Goal: Information Seeking & Learning: Learn about a topic

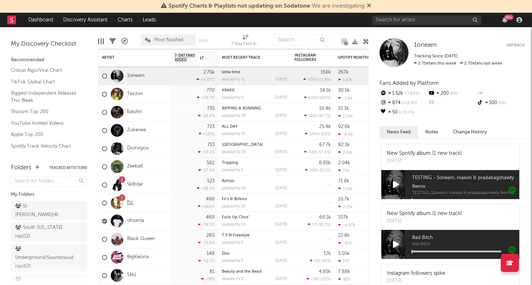
click at [129, 204] on link "Pz'" at bounding box center [130, 203] width 7 height 6
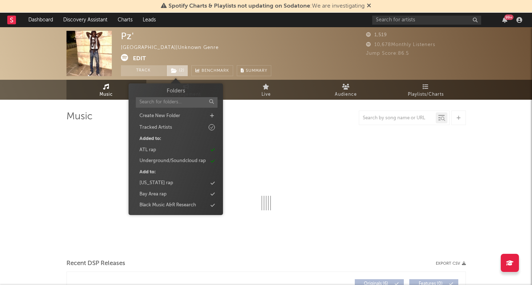
click at [182, 69] on span "( 2 )" at bounding box center [177, 70] width 22 height 11
select select "1w"
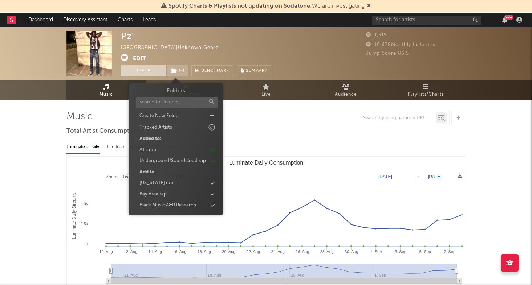
click at [148, 71] on button "Track" at bounding box center [143, 70] width 45 height 11
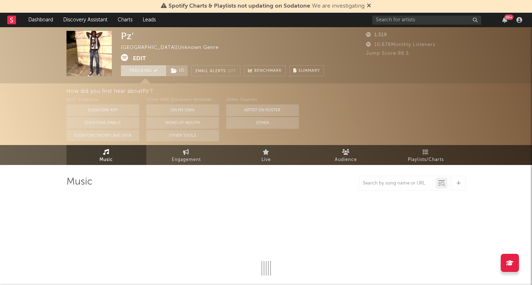
select select "1w"
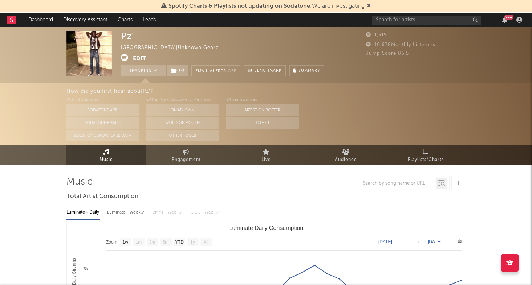
click at [11, 24] on link at bounding box center [11, 20] width 9 height 15
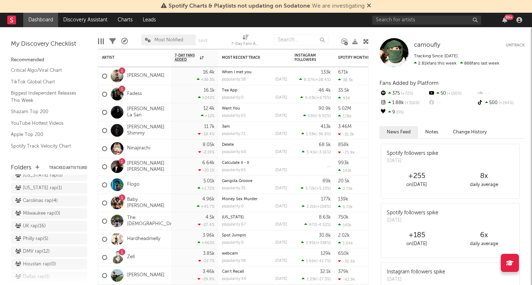
scroll to position [151, 0]
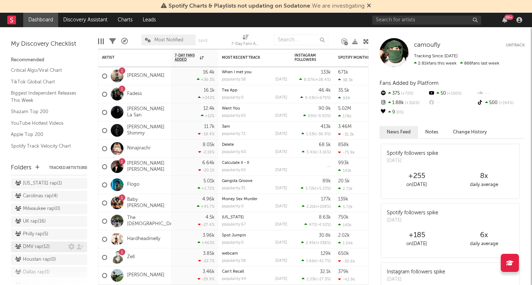
click at [54, 243] on div "DMV rap ( 12 )" at bounding box center [41, 247] width 53 height 9
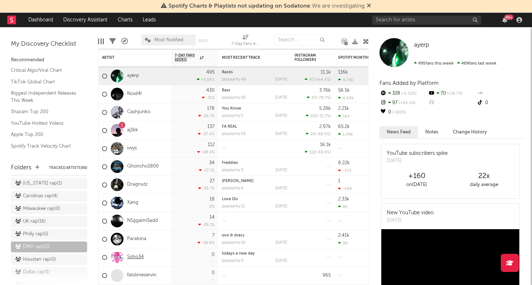
click at [137, 256] on link "Soho34" at bounding box center [135, 257] width 17 height 6
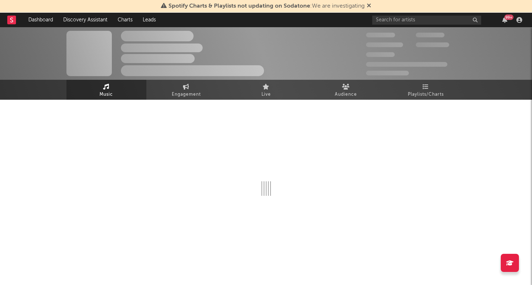
select select "1w"
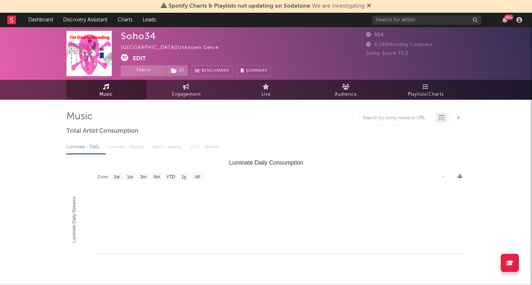
click at [138, 57] on button "Edit" at bounding box center [139, 58] width 13 height 9
click at [52, 78] on div "× Update Accounts Add, remove, or edit links to accounts, then click 'Update' a…" at bounding box center [266, 142] width 532 height 285
click at [32, 23] on link "Dashboard" at bounding box center [40, 20] width 35 height 15
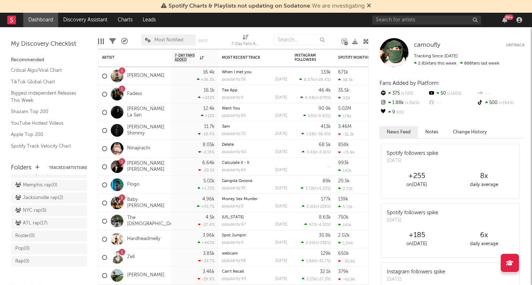
scroll to position [307, 0]
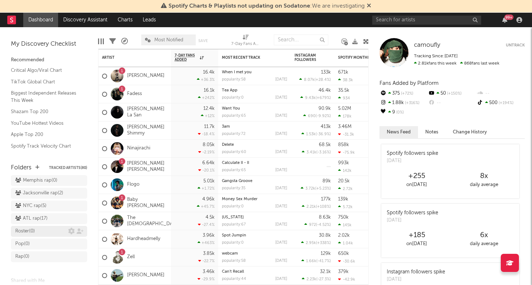
click at [46, 227] on div "Roster ( 0 )" at bounding box center [41, 231] width 53 height 9
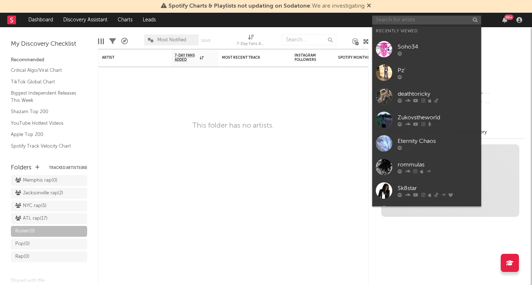
click at [422, 20] on input "text" at bounding box center [426, 20] width 109 height 9
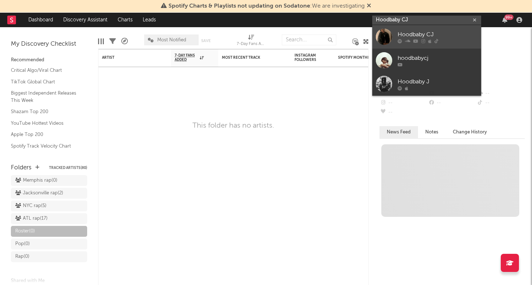
type input "Hoodbaby CJ"
click at [442, 31] on div "Hoodbaby CJ" at bounding box center [437, 34] width 80 height 9
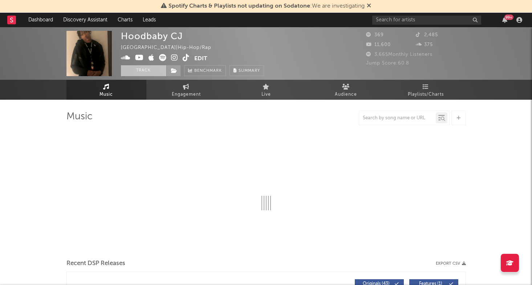
select select "1w"
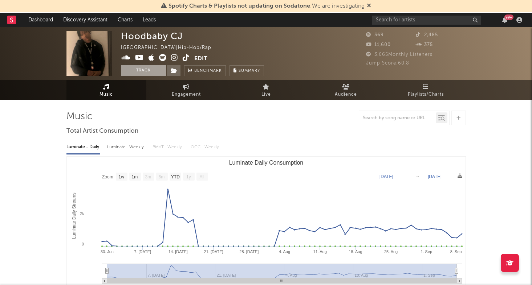
click at [156, 73] on button "Track" at bounding box center [143, 70] width 45 height 11
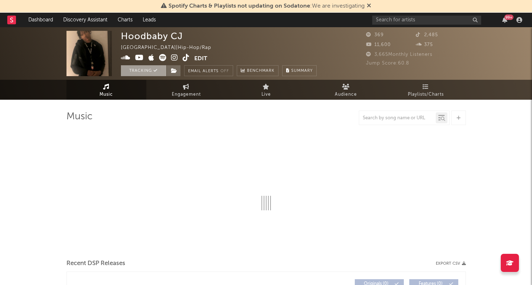
select select "1w"
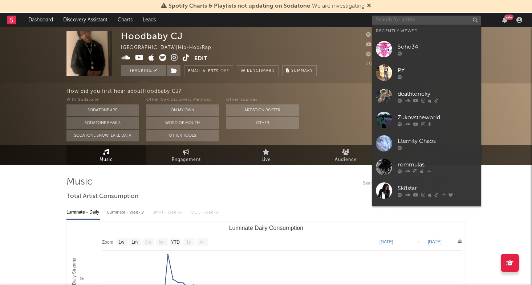
click at [425, 19] on input "text" at bounding box center [426, 20] width 109 height 9
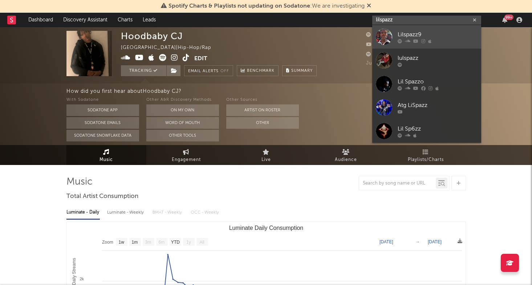
type input "lilspazz"
click at [435, 32] on div "Lilspazz9" at bounding box center [437, 34] width 80 height 9
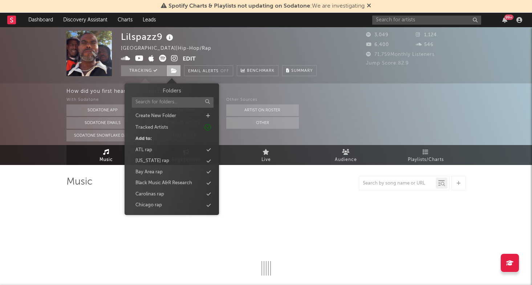
click at [175, 71] on icon at bounding box center [174, 70] width 6 height 5
select select "6m"
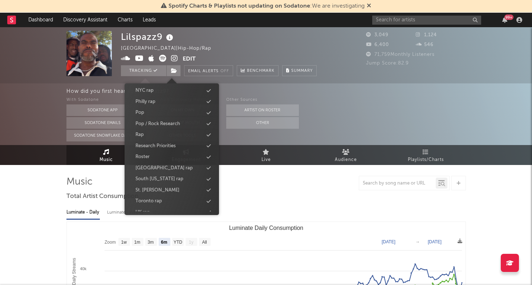
scroll to position [226, 0]
click at [160, 153] on div "Roster" at bounding box center [171, 156] width 83 height 9
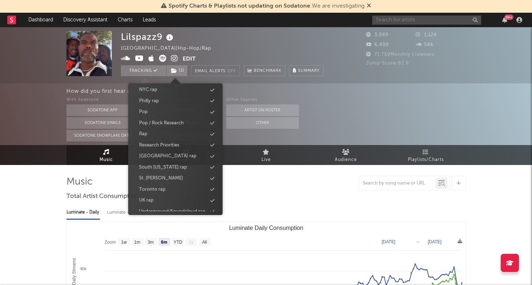
click at [430, 16] on input "text" at bounding box center [426, 20] width 109 height 9
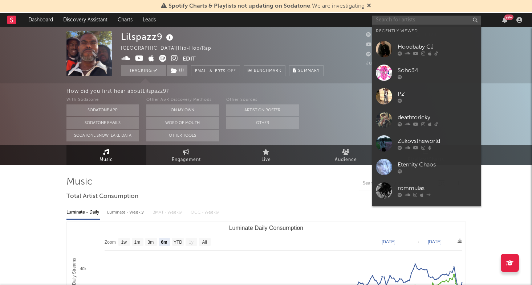
type input "h"
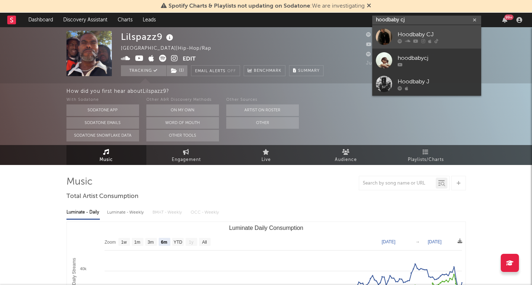
type input "hoodbaby cj"
click at [450, 44] on link "Hoodbaby CJ" at bounding box center [426, 37] width 109 height 24
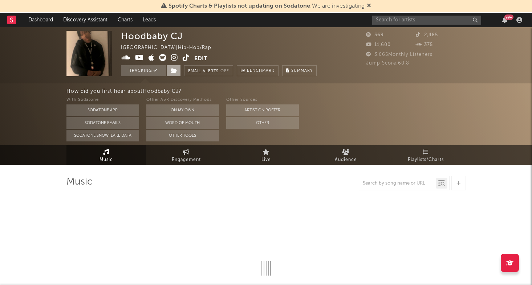
select select "1w"
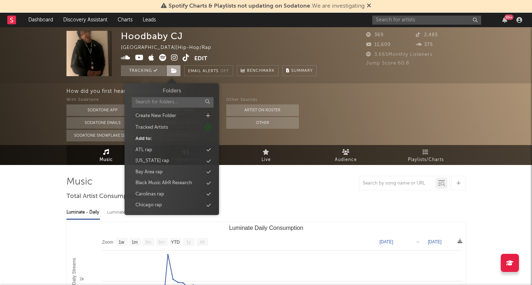
click at [172, 74] on span at bounding box center [173, 70] width 15 height 11
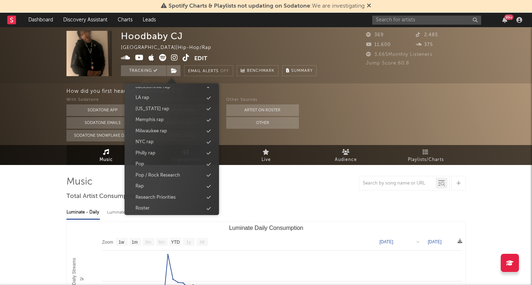
scroll to position [176, 0]
click at [157, 204] on div "Roster" at bounding box center [171, 206] width 83 height 9
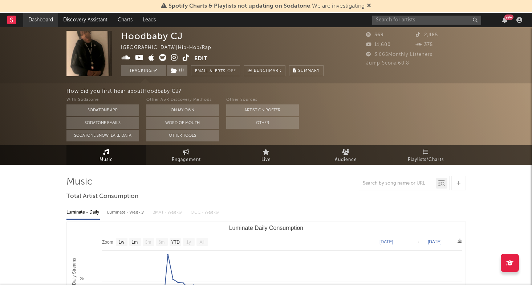
click at [35, 26] on link "Dashboard" at bounding box center [40, 20] width 35 height 15
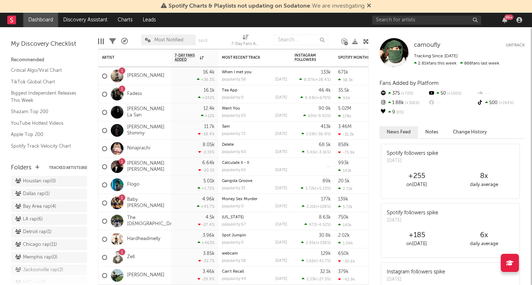
scroll to position [275, 0]
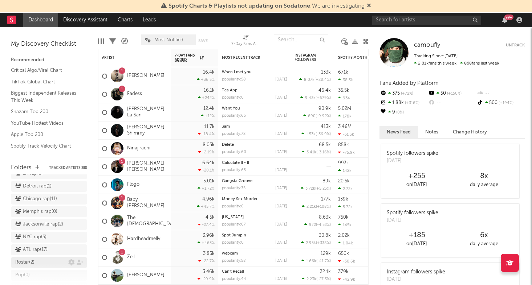
click at [47, 258] on div "Roster ( 2 )" at bounding box center [41, 262] width 53 height 9
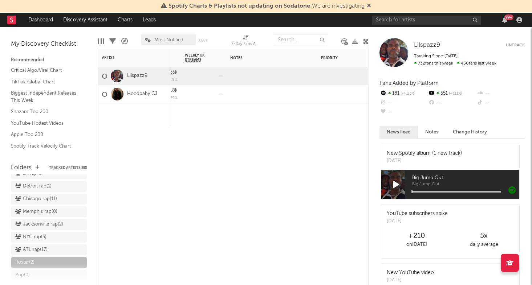
click at [348, 107] on div at bounding box center [344, 114] width 54 height 22
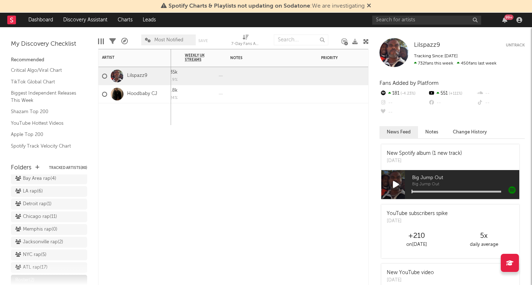
scroll to position [258, 0]
click at [46, 263] on div "ATL rap ( 17 )" at bounding box center [31, 267] width 32 height 9
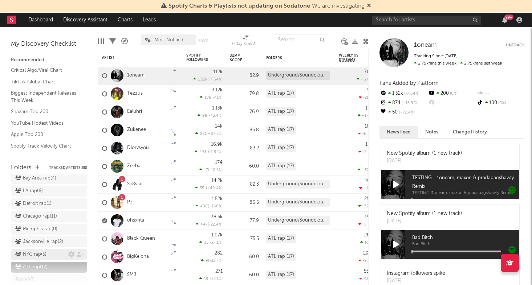
click at [56, 250] on div "NYC rap ( 5 )" at bounding box center [41, 254] width 53 height 9
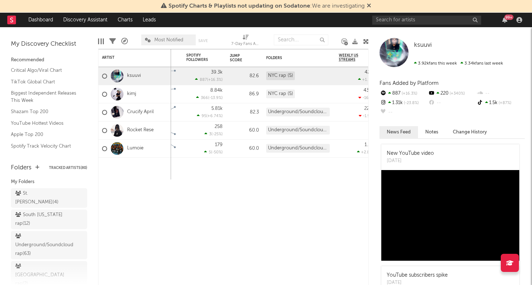
scroll to position [10, 0]
click at [47, 244] on div "Underground/Soundcloud rap ( 63 )" at bounding box center [44, 248] width 58 height 26
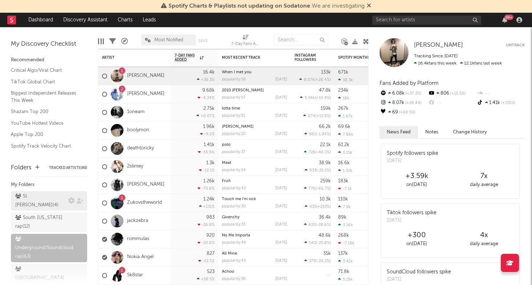
click at [51, 195] on div "St. [PERSON_NAME] rap ( 4 )" at bounding box center [40, 200] width 51 height 17
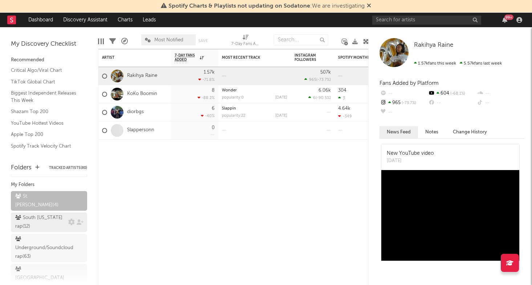
click at [48, 216] on div "South [US_STATE] rap ( 12 )" at bounding box center [40, 222] width 51 height 17
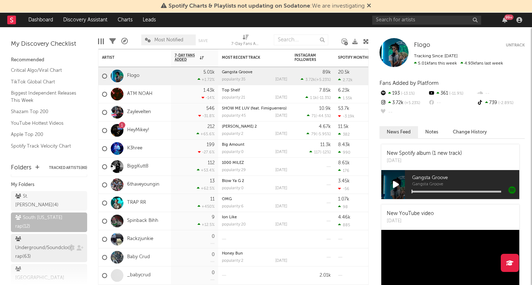
click at [35, 239] on div "Underground/Soundcloud rap ( 63 )" at bounding box center [44, 248] width 58 height 26
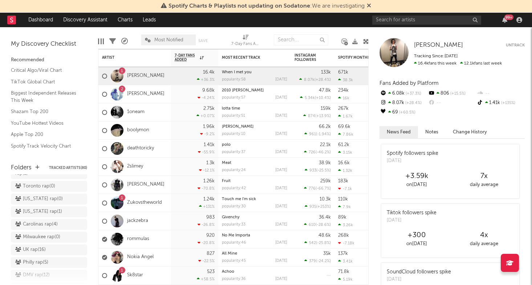
scroll to position [124, 0]
click at [49, 270] on div "DMV rap ( 12 )" at bounding box center [32, 274] width 34 height 9
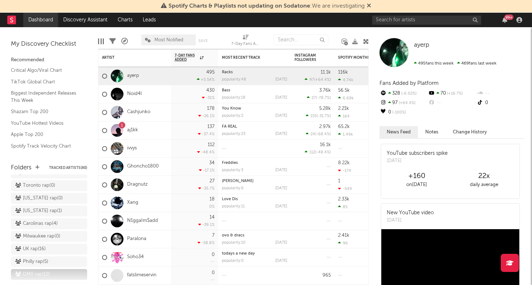
click at [42, 20] on link "Dashboard" at bounding box center [40, 20] width 35 height 15
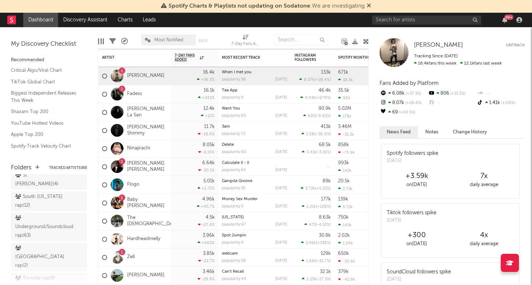
scroll to position [31, 0]
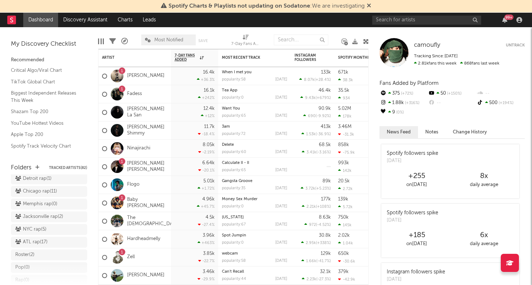
scroll to position [283, 0]
click at [408, 18] on input "text" at bounding box center [426, 20] width 109 height 9
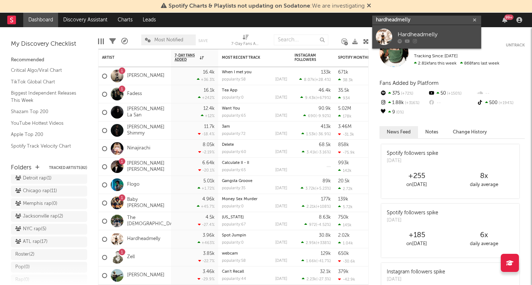
type input "hardheadmelly"
click at [425, 41] on div at bounding box center [437, 41] width 80 height 4
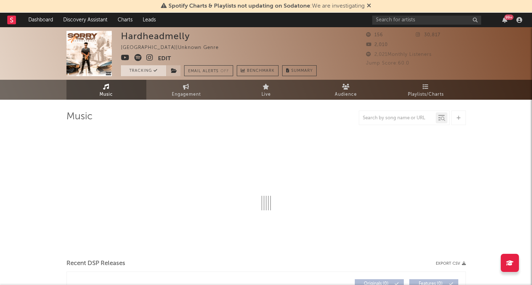
select select "1w"
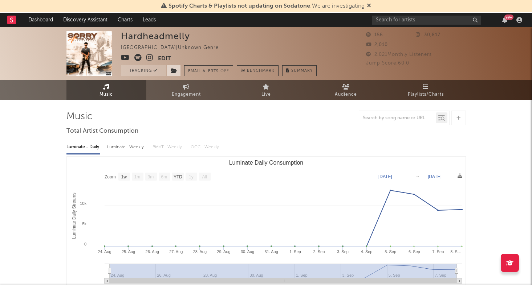
click at [175, 70] on icon at bounding box center [174, 70] width 6 height 5
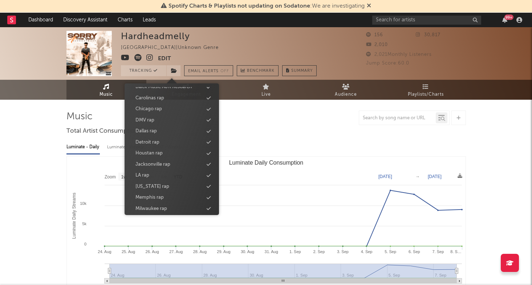
scroll to position [100, 0]
click at [158, 127] on div "Dallas rap" at bounding box center [171, 127] width 83 height 9
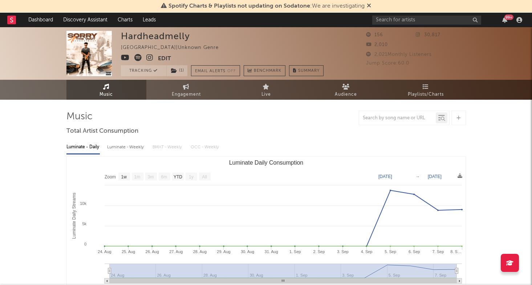
click at [161, 58] on button "Edit" at bounding box center [164, 58] width 13 height 9
click at [421, 106] on div "× Update Accounts Add, remove, or edit links to accounts, then click 'Update' a…" at bounding box center [266, 142] width 532 height 285
click at [175, 72] on icon at bounding box center [174, 70] width 6 height 5
click at [311, 147] on div "Luminate - Daily Luminate - Weekly BMAT - Weekly OCC - Weekly" at bounding box center [265, 147] width 399 height 12
click at [160, 55] on button "Edit" at bounding box center [164, 58] width 13 height 9
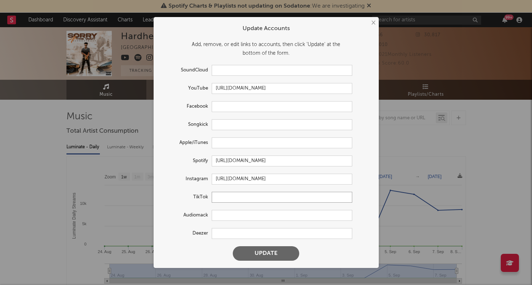
click at [227, 194] on input "text" at bounding box center [282, 197] width 140 height 11
paste input "https://www.tiktok.com/@hardheadmelly"
type input "https://www.tiktok.com/@hardheadmelly"
click at [257, 251] on button "Update" at bounding box center [266, 253] width 66 height 15
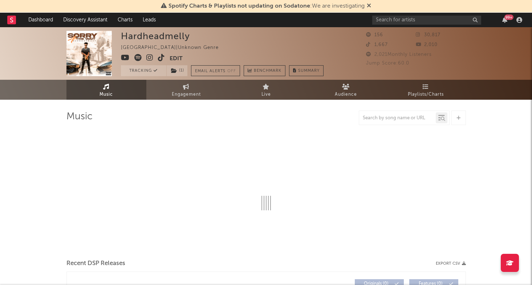
select select "1w"
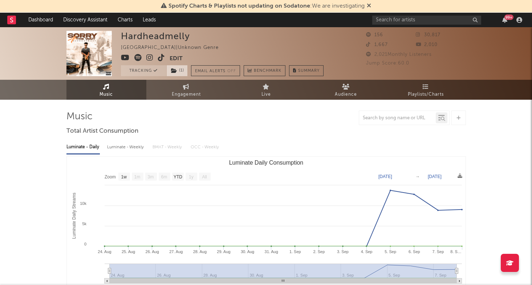
click at [185, 72] on span "( 1 )" at bounding box center [176, 70] width 21 height 11
click at [209, 44] on div "Hardheadmelly United States | Unknown Genre Edit Tracking ( 1 ) Email Alerts Of…" at bounding box center [222, 53] width 202 height 45
click at [176, 56] on button "Edit" at bounding box center [175, 58] width 13 height 9
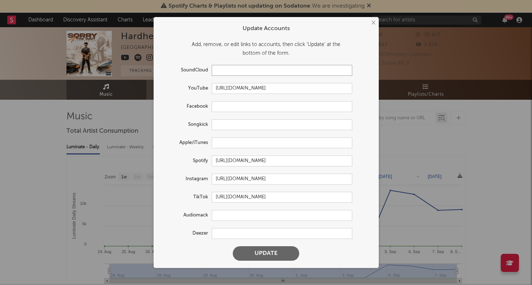
click at [222, 68] on input "text" at bounding box center [282, 70] width 140 height 11
paste input "https://soundcloud.com/hardheadmelly"
type input "https://soundcloud.com/hardheadmelly"
click at [251, 253] on button "Update" at bounding box center [266, 253] width 66 height 15
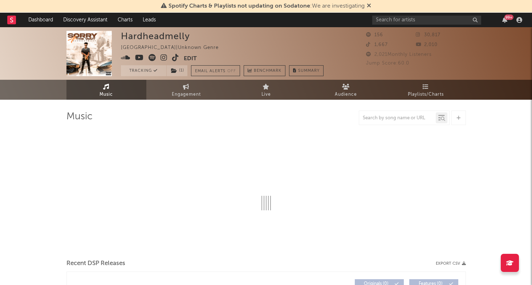
type input "https://www.tiktok.com/@hardheadmelly"
select select "1w"
click at [45, 19] on link "Dashboard" at bounding box center [40, 20] width 35 height 15
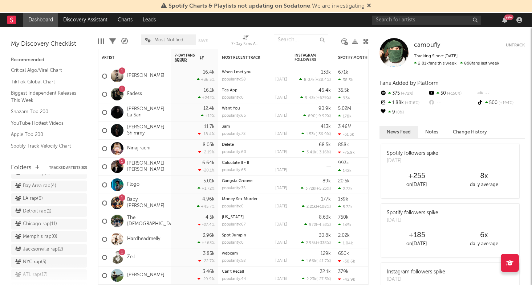
scroll to position [274, 0]
click at [48, 222] on div "Jacksonville rap ( 2 )" at bounding box center [39, 226] width 48 height 9
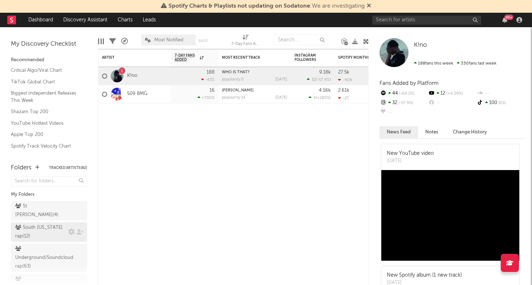
click at [42, 223] on div "South [US_STATE] rap ( 12 )" at bounding box center [40, 231] width 51 height 17
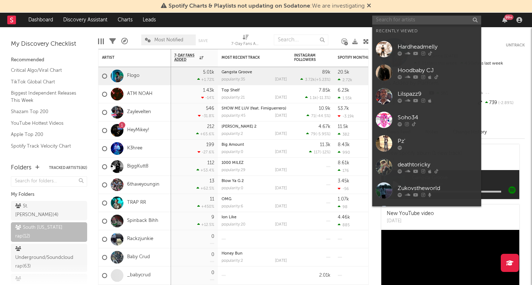
click at [458, 20] on input "text" at bounding box center [426, 20] width 109 height 9
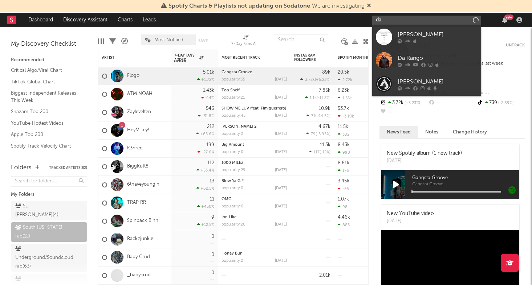
type input "d"
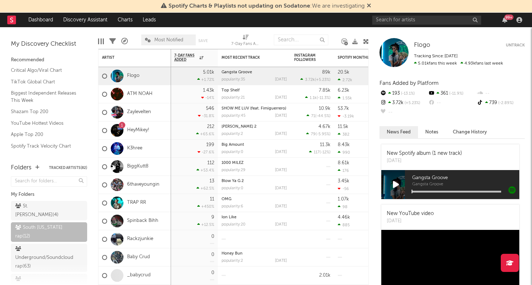
click at [80, 31] on div "My Discovery Checklist Recommended Critical Algo/Viral Chart TikTok Global Char…" at bounding box center [49, 91] width 98 height 129
click at [40, 26] on link "Dashboard" at bounding box center [40, 20] width 35 height 15
